Goal: Information Seeking & Learning: Learn about a topic

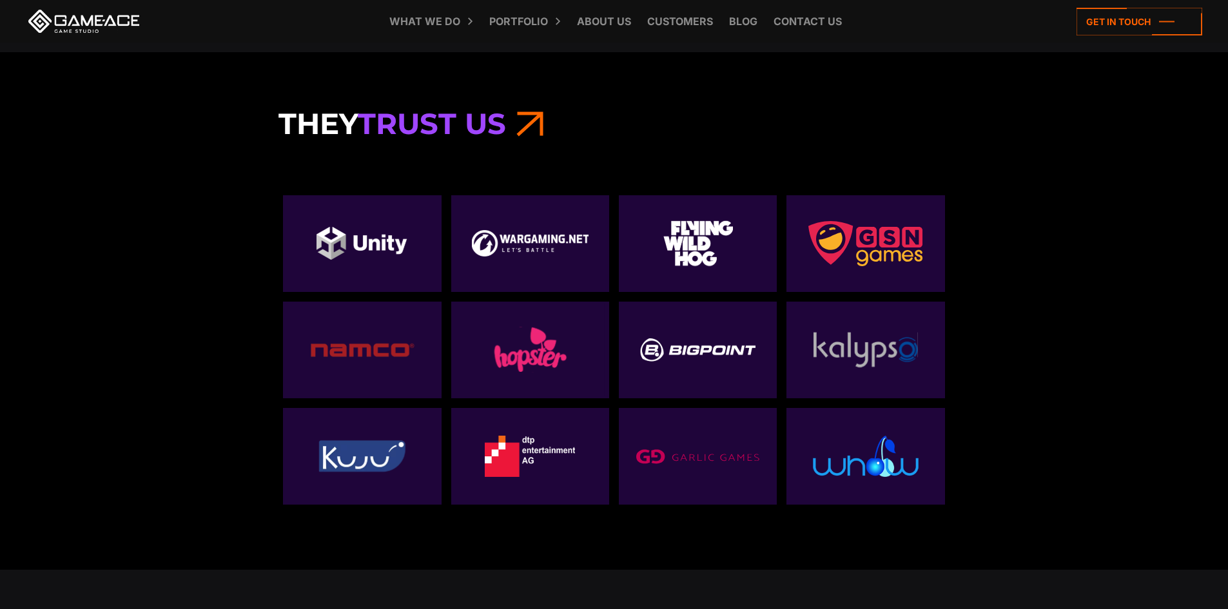
scroll to position [4382, 0]
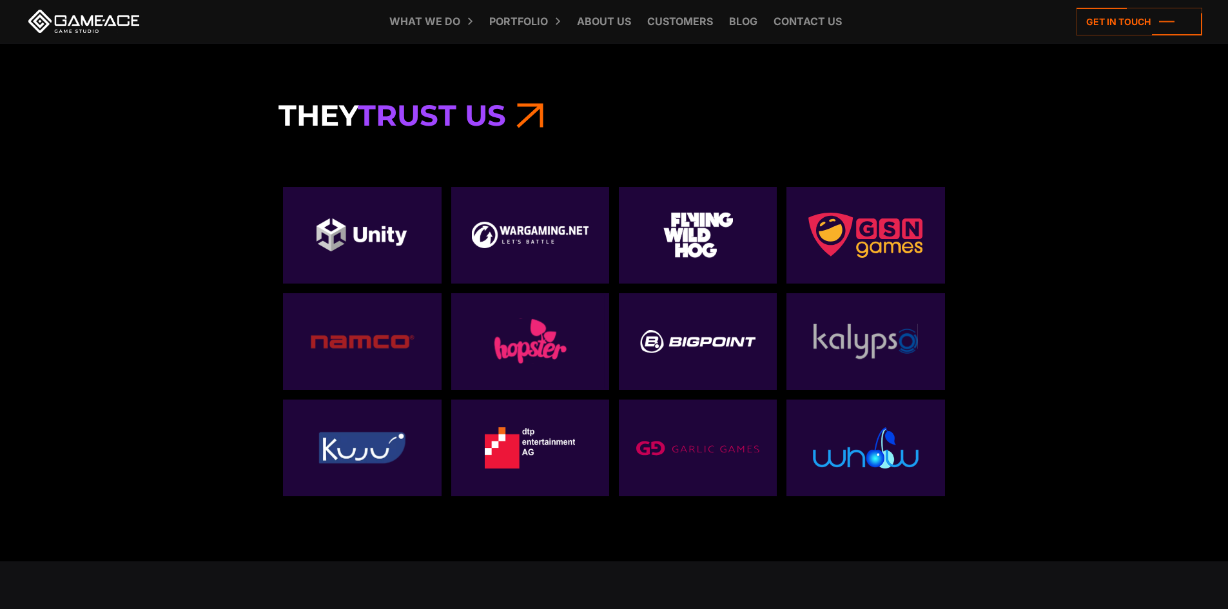
click at [514, 252] on div at bounding box center [530, 235] width 158 height 97
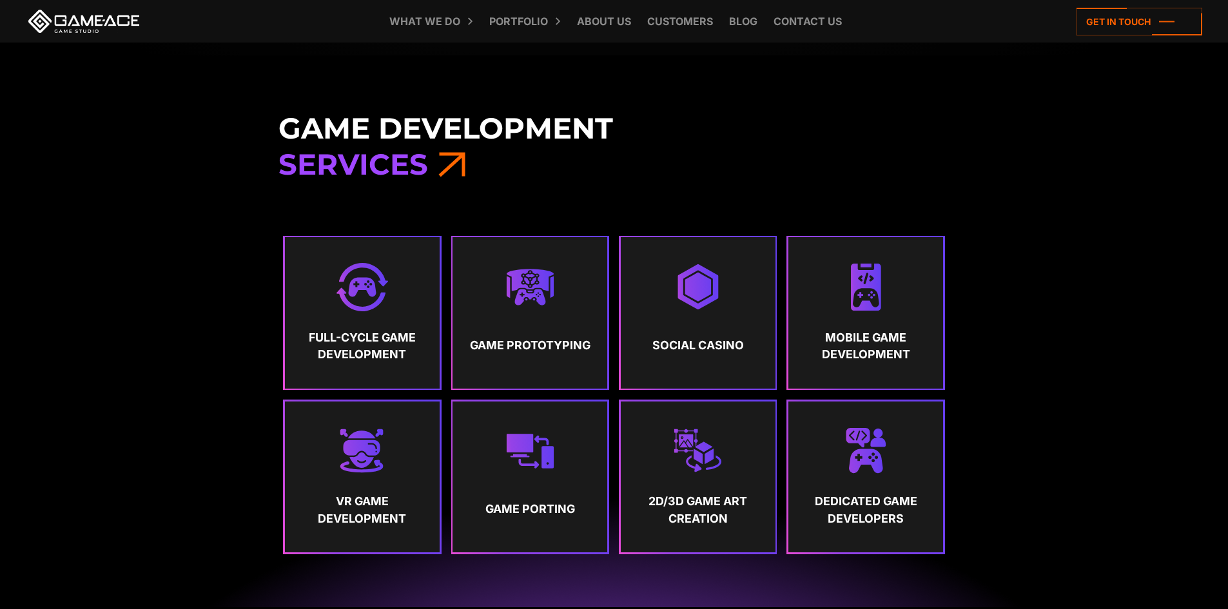
scroll to position [580, 0]
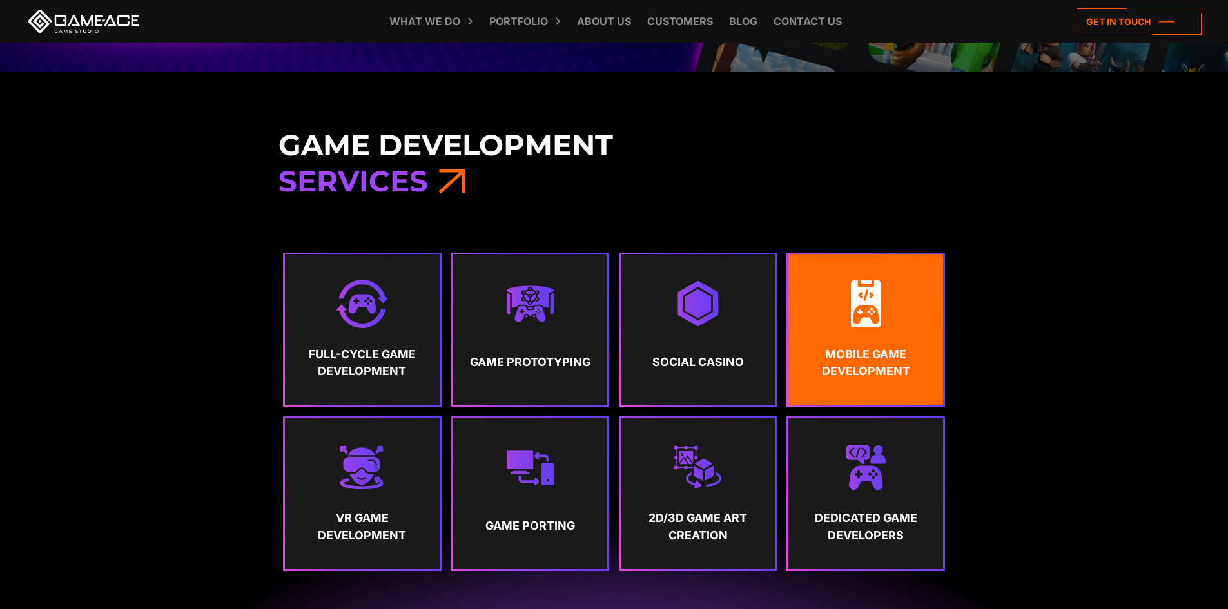
click at [888, 335] on link "Mobile Game Development" at bounding box center [865, 329] width 155 height 151
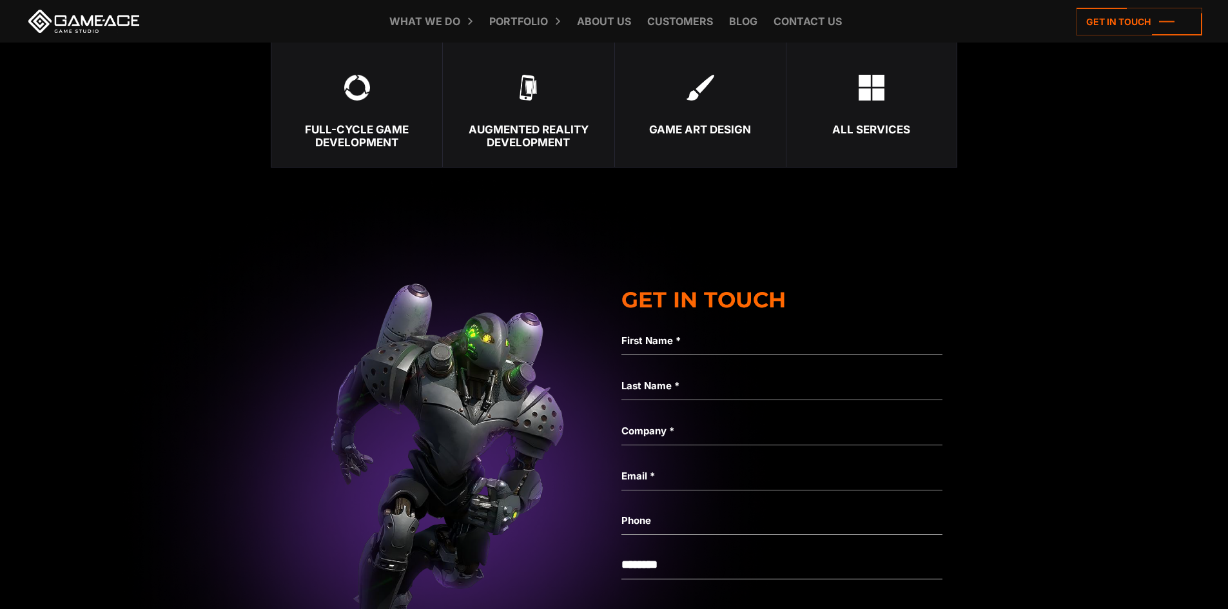
scroll to position [5537, 0]
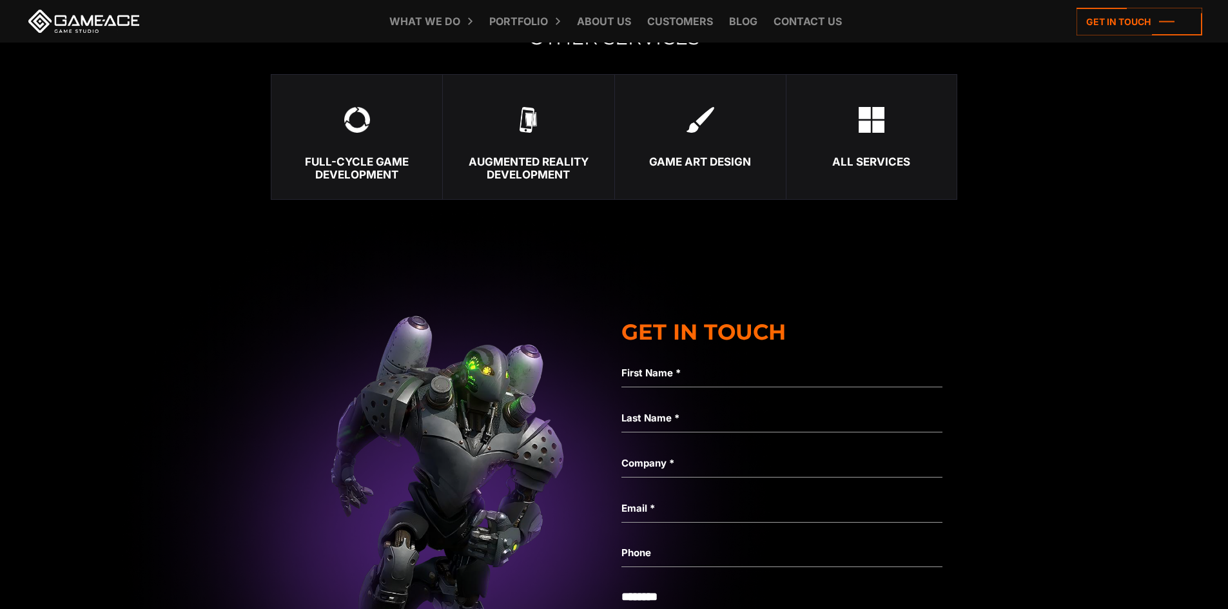
click at [738, 117] on link "Game Art Design" at bounding box center [699, 137] width 171 height 126
